Goal: Find specific page/section: Find specific page/section

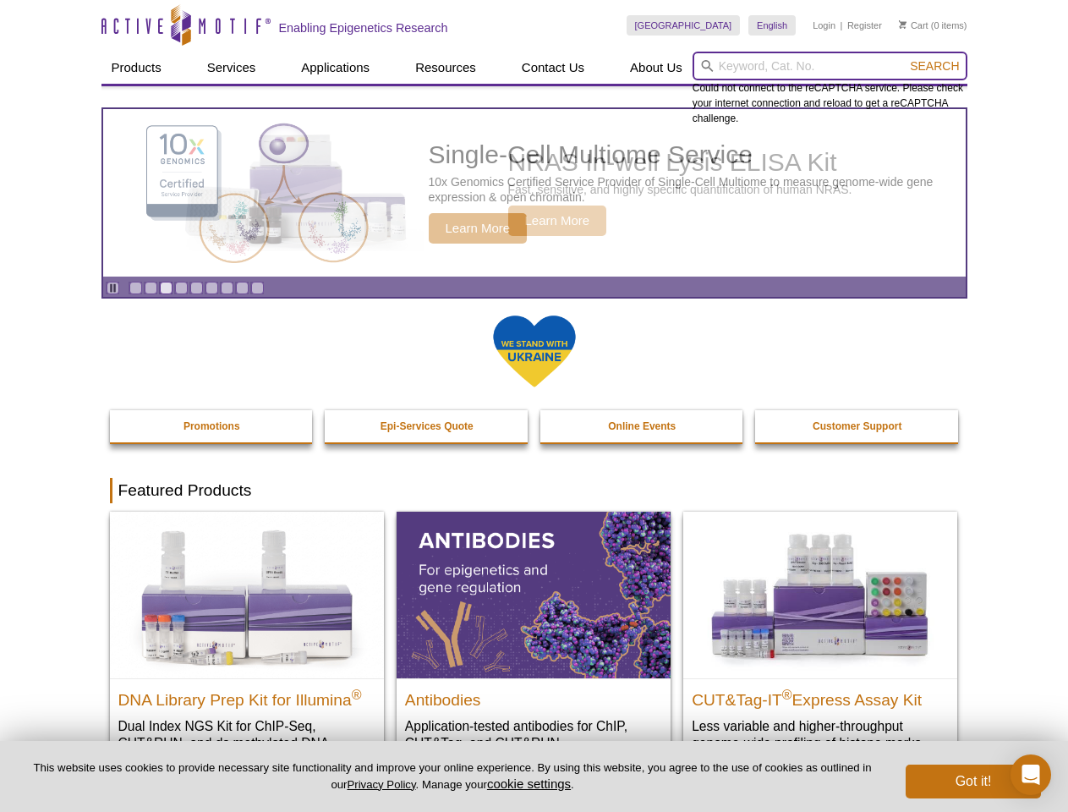
click at [830, 66] on input "search" at bounding box center [830, 66] width 275 height 29
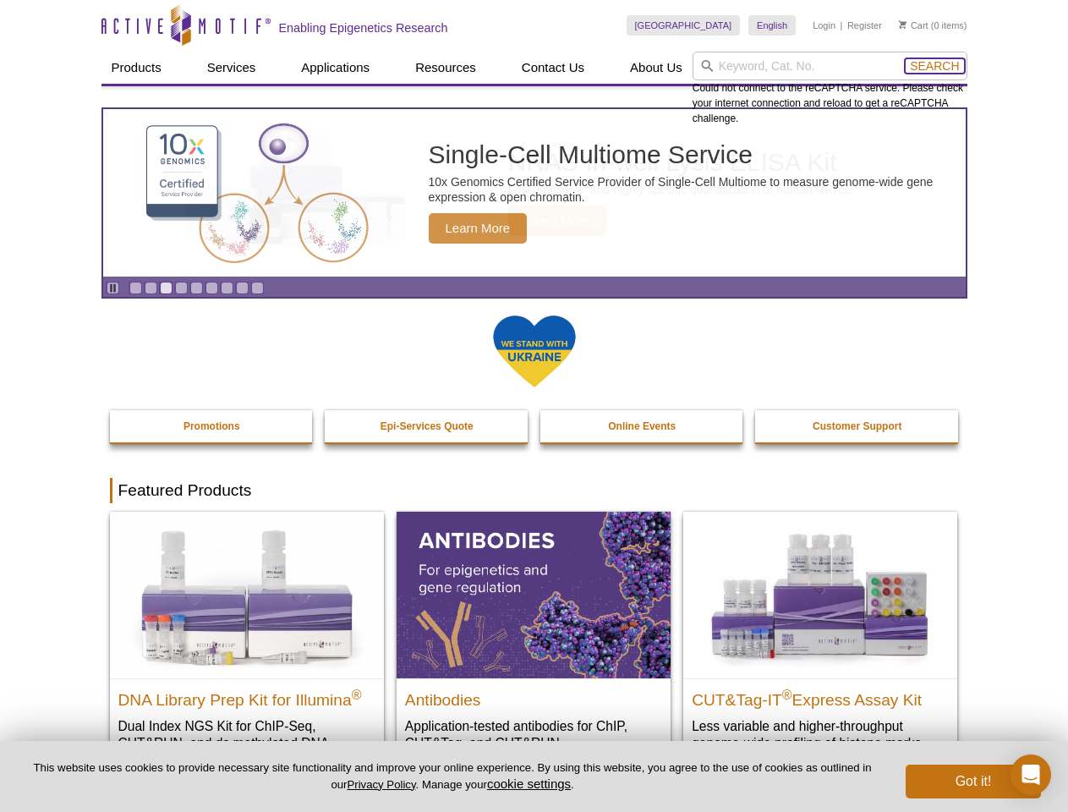
click at [934, 66] on span "Search" at bounding box center [934, 66] width 49 height 14
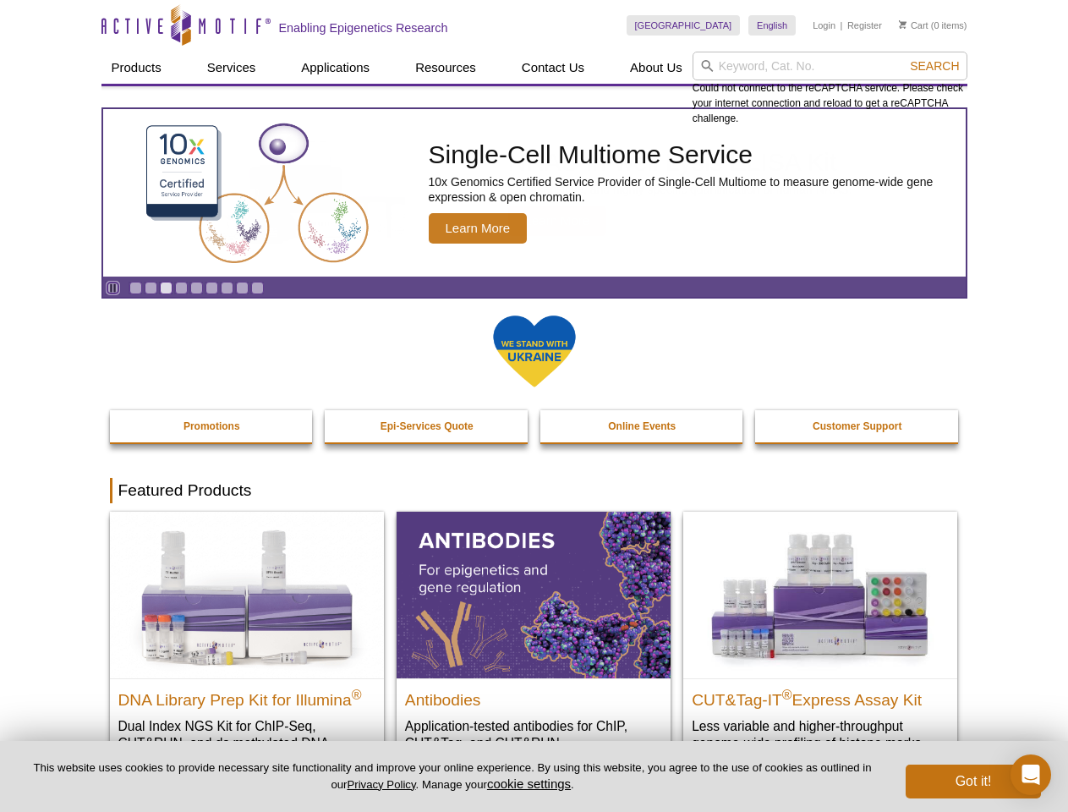
click at [112, 288] on icon "Pause" at bounding box center [112, 287] width 11 height 11
click at [135, 288] on link "Go to slide 1" at bounding box center [135, 288] width 13 height 13
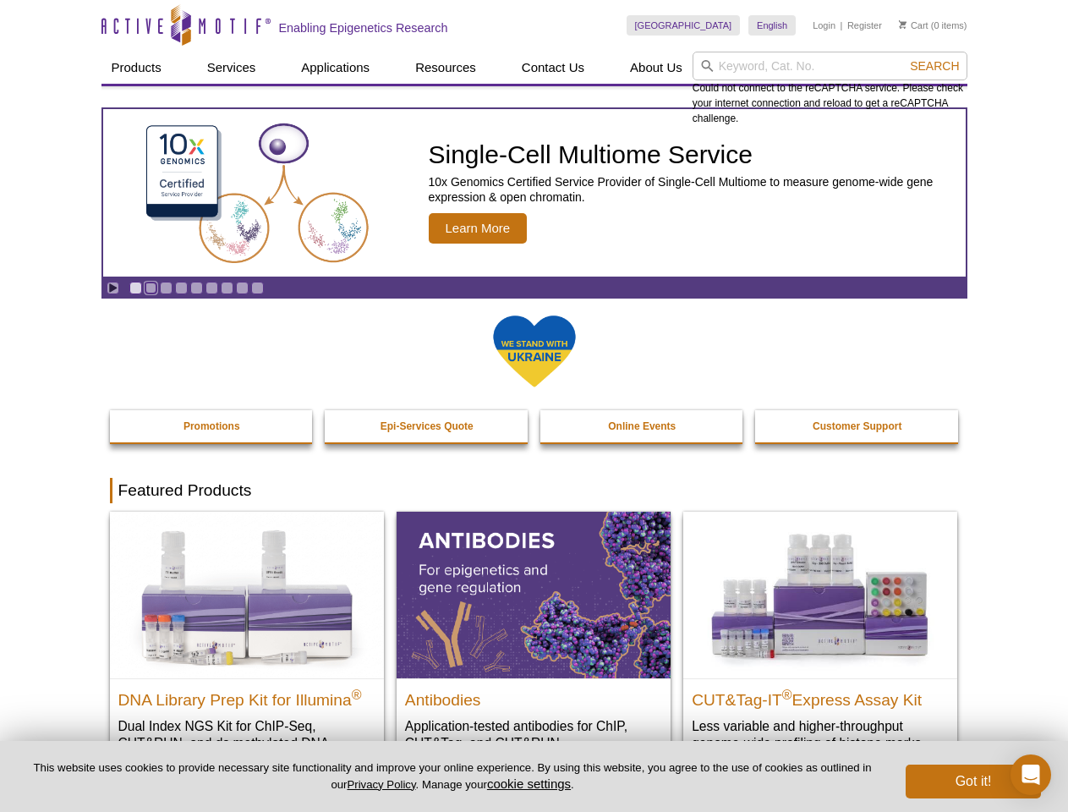
click at [151, 288] on link "Go to slide 2" at bounding box center [151, 288] width 13 height 13
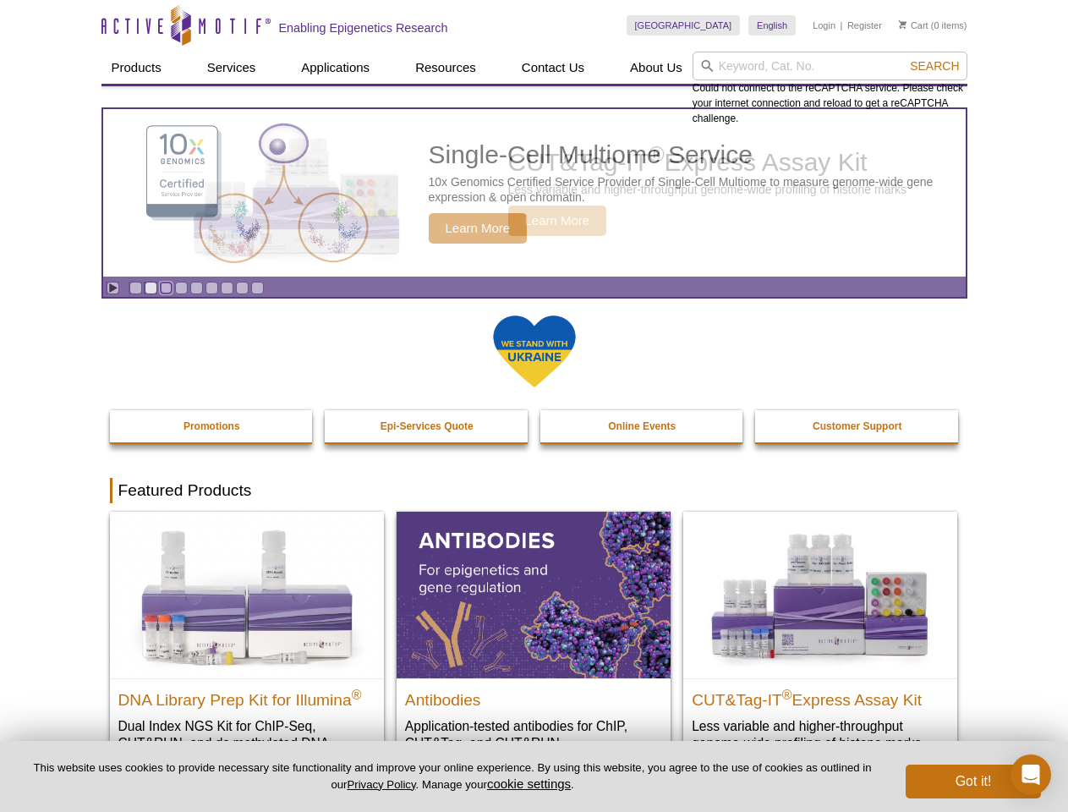
click at [166, 288] on link "Go to slide 3" at bounding box center [166, 288] width 13 height 13
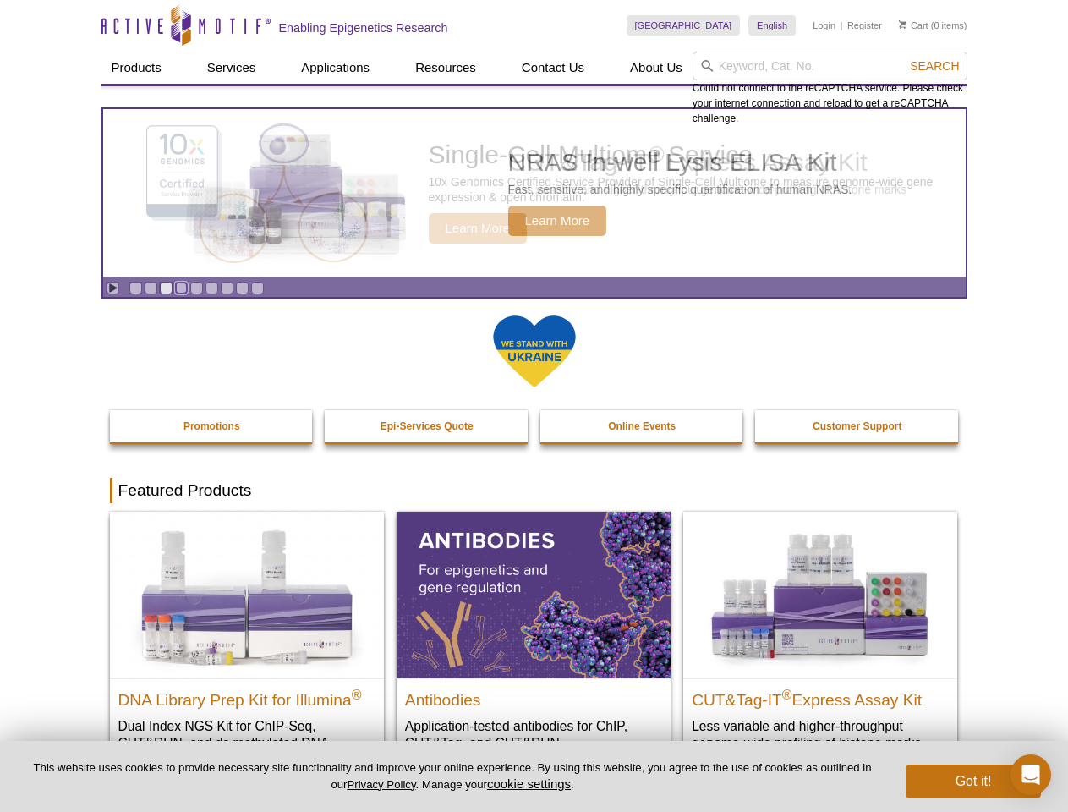
click at [181, 288] on link "Go to slide 4" at bounding box center [181, 288] width 13 height 13
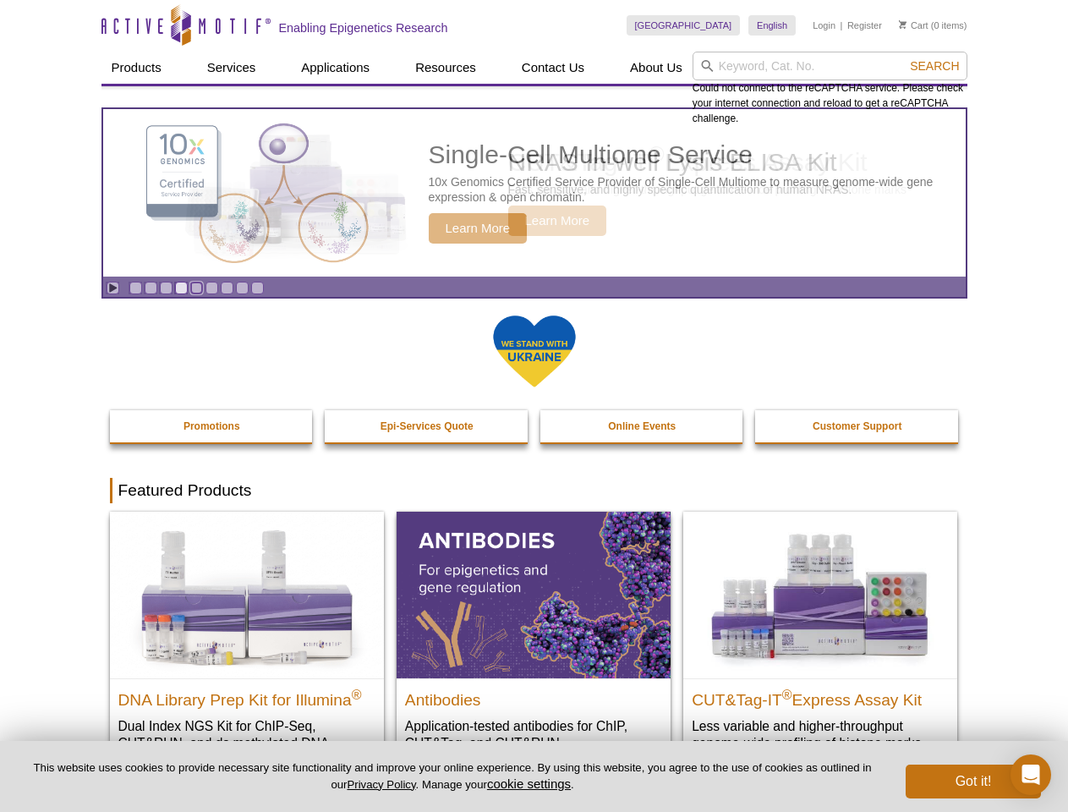
click at [196, 288] on link "Go to slide 5" at bounding box center [196, 288] width 13 height 13
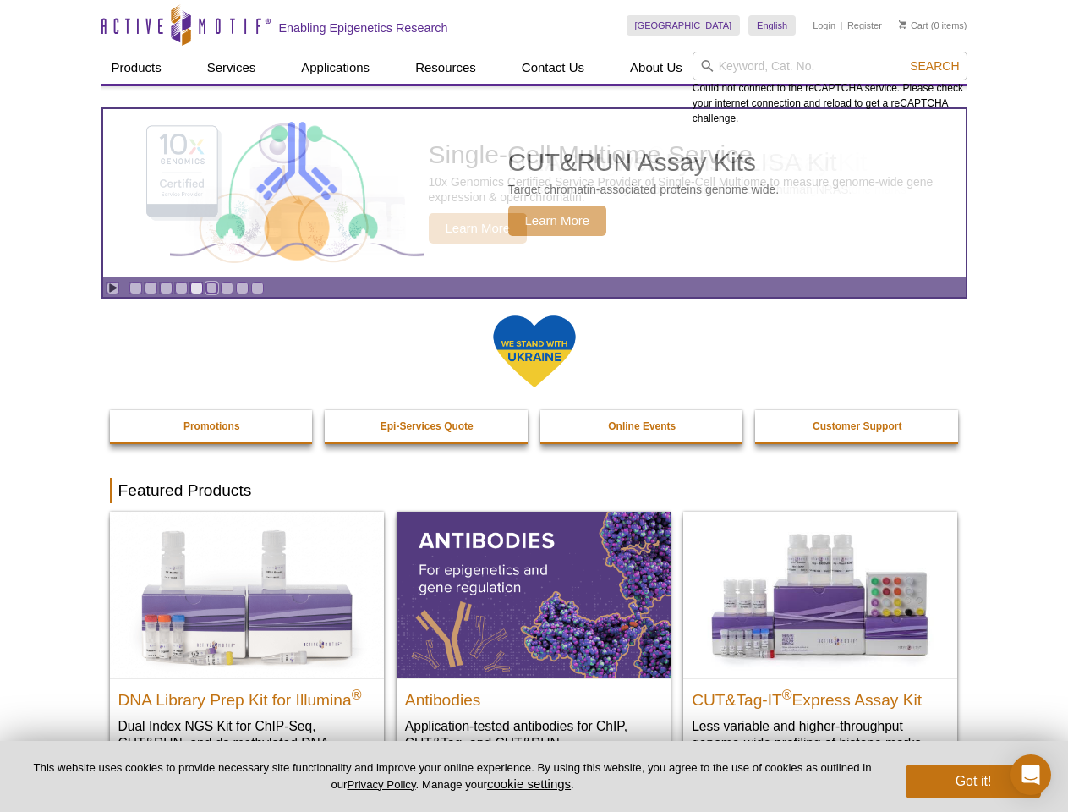
click at [211, 288] on link "Go to slide 6" at bounding box center [211, 288] width 13 height 13
